Goal: Task Accomplishment & Management: Manage account settings

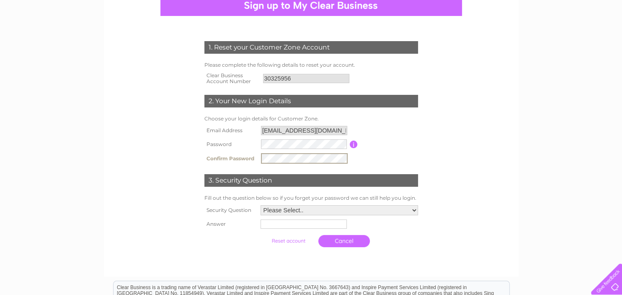
click at [261, 205] on select "Please Select.. In what town or city was your first job? In what town or city d…" at bounding box center [340, 210] width 158 height 10
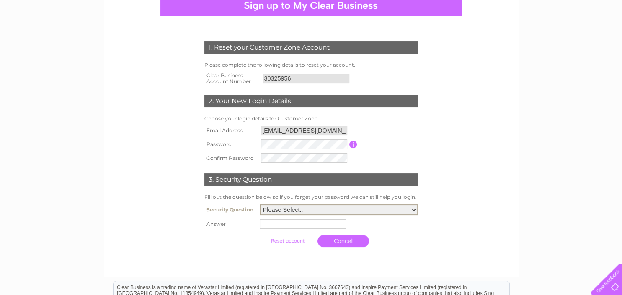
click option "Who was your childhood hero?" at bounding box center [0, 0] width 0 height 0
click at [260, 204] on select "Please Select.. In what town or city was your first job? In what town or city d…" at bounding box center [339, 209] width 158 height 11
select select "1"
click option "In what town or city was your first job?" at bounding box center [0, 0] width 0 height 0
click at [279, 228] on input "text" at bounding box center [303, 223] width 86 height 9
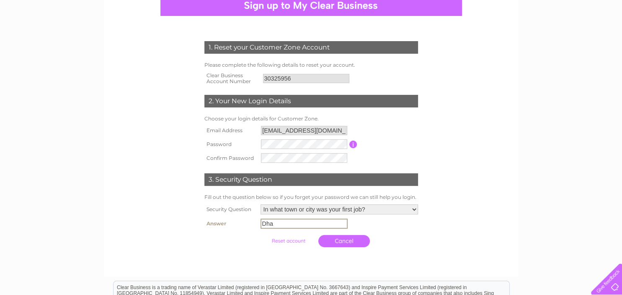
type input "Dha"
click at [281, 241] on input "submit" at bounding box center [289, 240] width 52 height 12
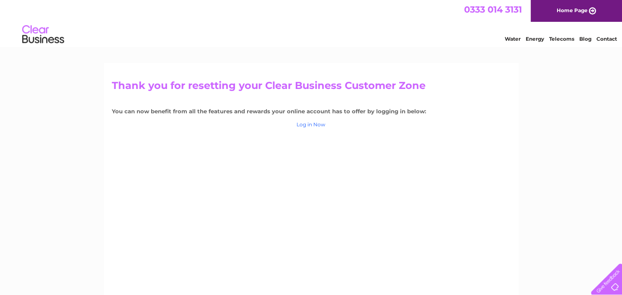
click at [313, 127] on link "Log in Now" at bounding box center [311, 124] width 29 height 6
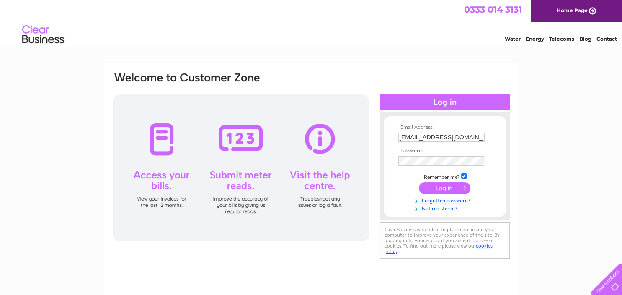
click at [444, 189] on input "submit" at bounding box center [445, 188] width 52 height 12
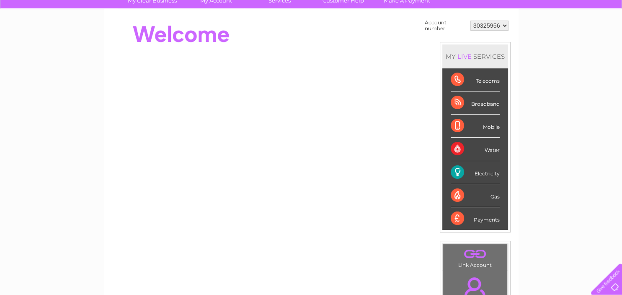
scroll to position [67, 0]
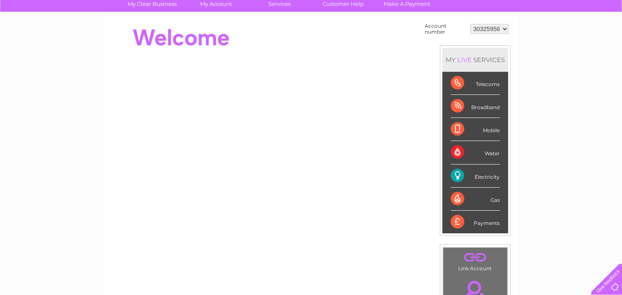
click at [478, 172] on div "Electricity" at bounding box center [475, 175] width 49 height 23
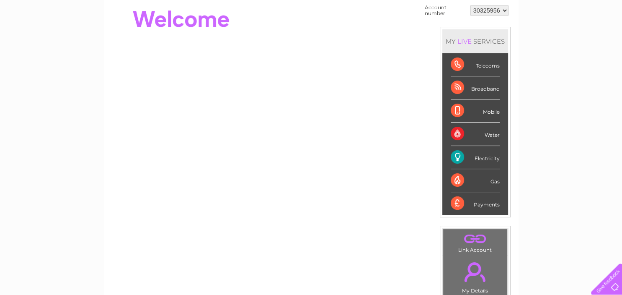
scroll to position [88, 0]
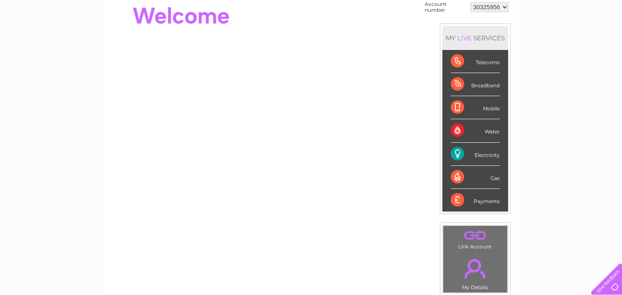
click at [471, 2] on select "30325956" at bounding box center [490, 7] width 38 height 10
click at [353, 44] on iframe at bounding box center [264, 121] width 305 height 160
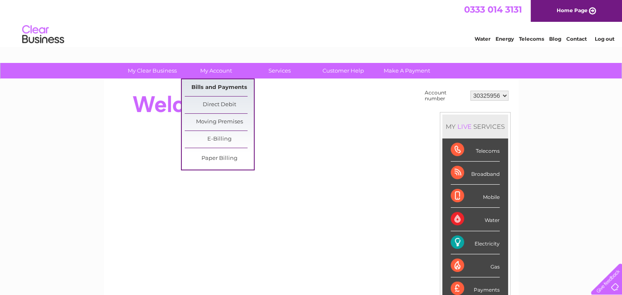
click at [220, 86] on link "Bills and Payments" at bounding box center [219, 87] width 69 height 17
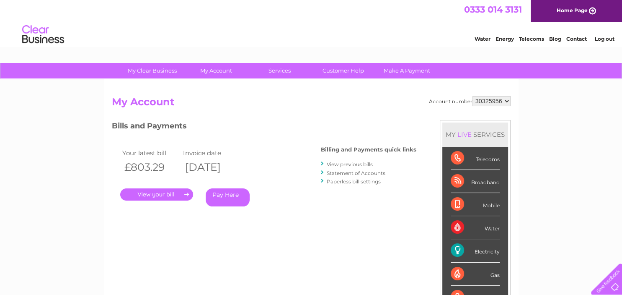
click at [171, 194] on link "." at bounding box center [156, 194] width 73 height 12
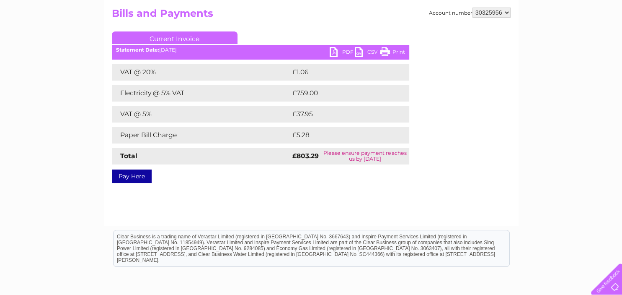
scroll to position [44, 0]
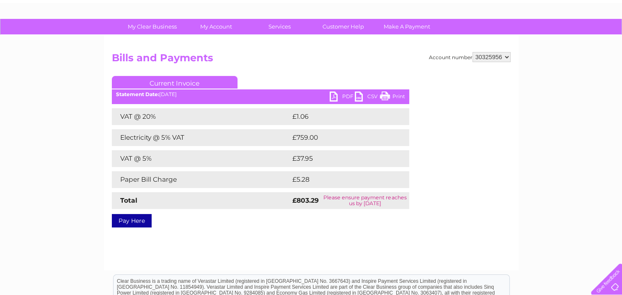
click at [336, 97] on link "PDF" at bounding box center [342, 97] width 25 height 12
